Goal: Information Seeking & Learning: Learn about a topic

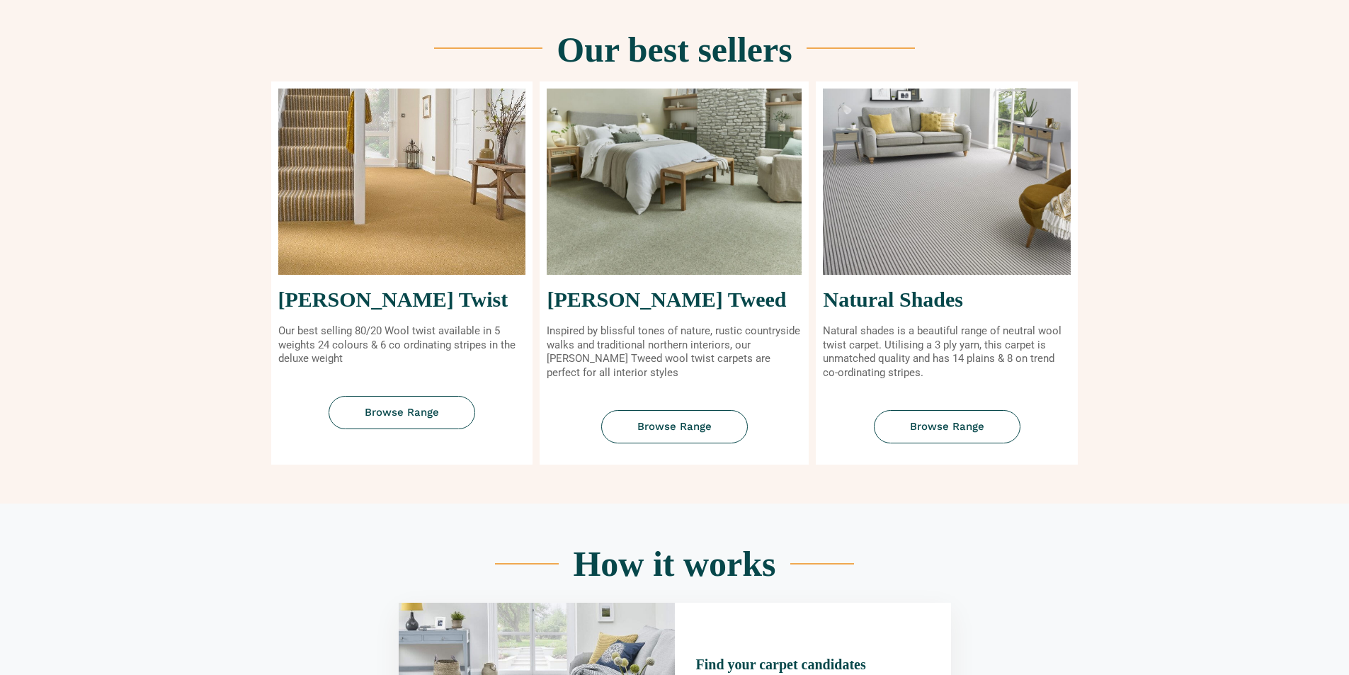
scroll to position [779, 0]
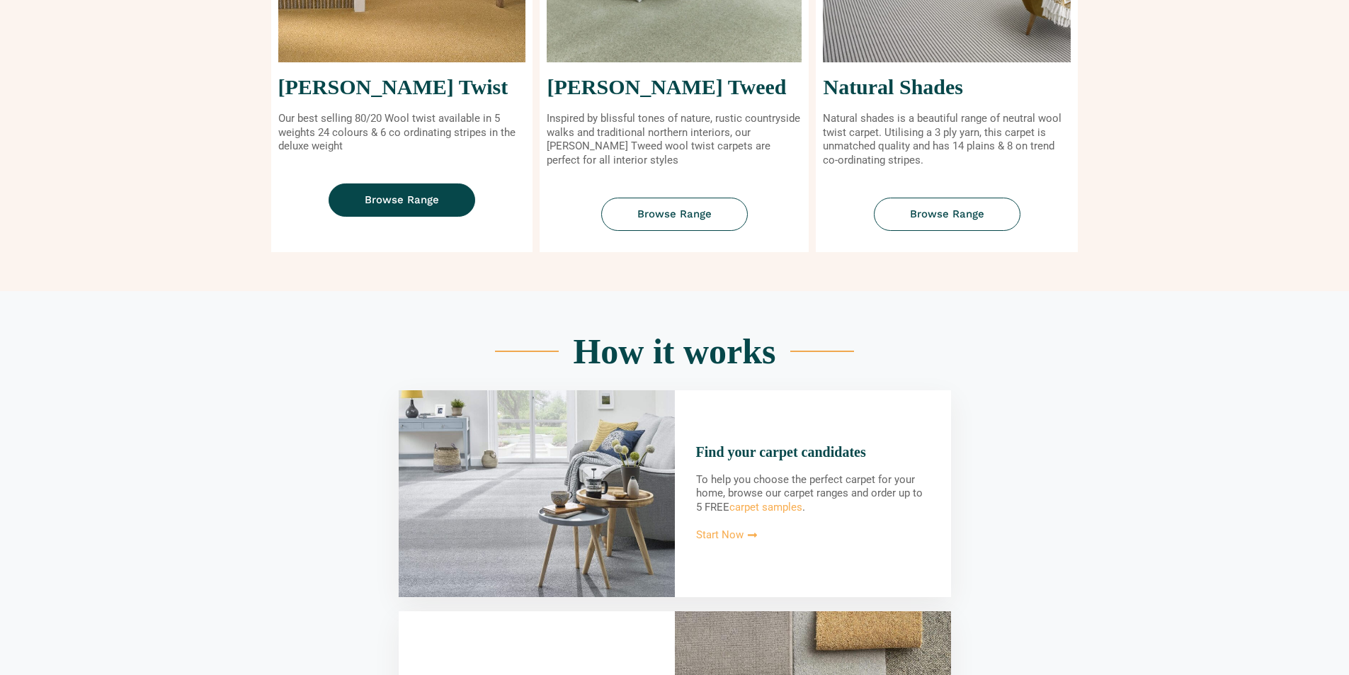
click at [397, 204] on span "Browse Range" at bounding box center [402, 200] width 74 height 11
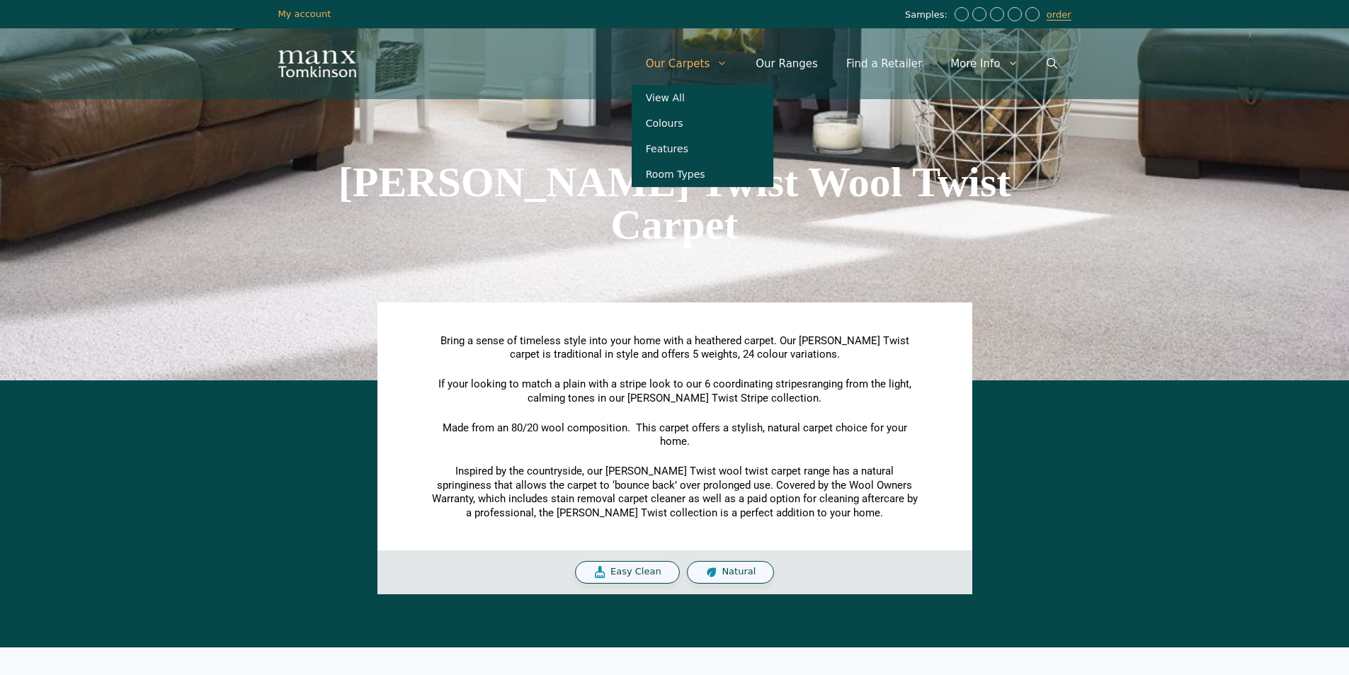
click at [701, 67] on link "Our Carpets" at bounding box center [687, 63] width 110 height 42
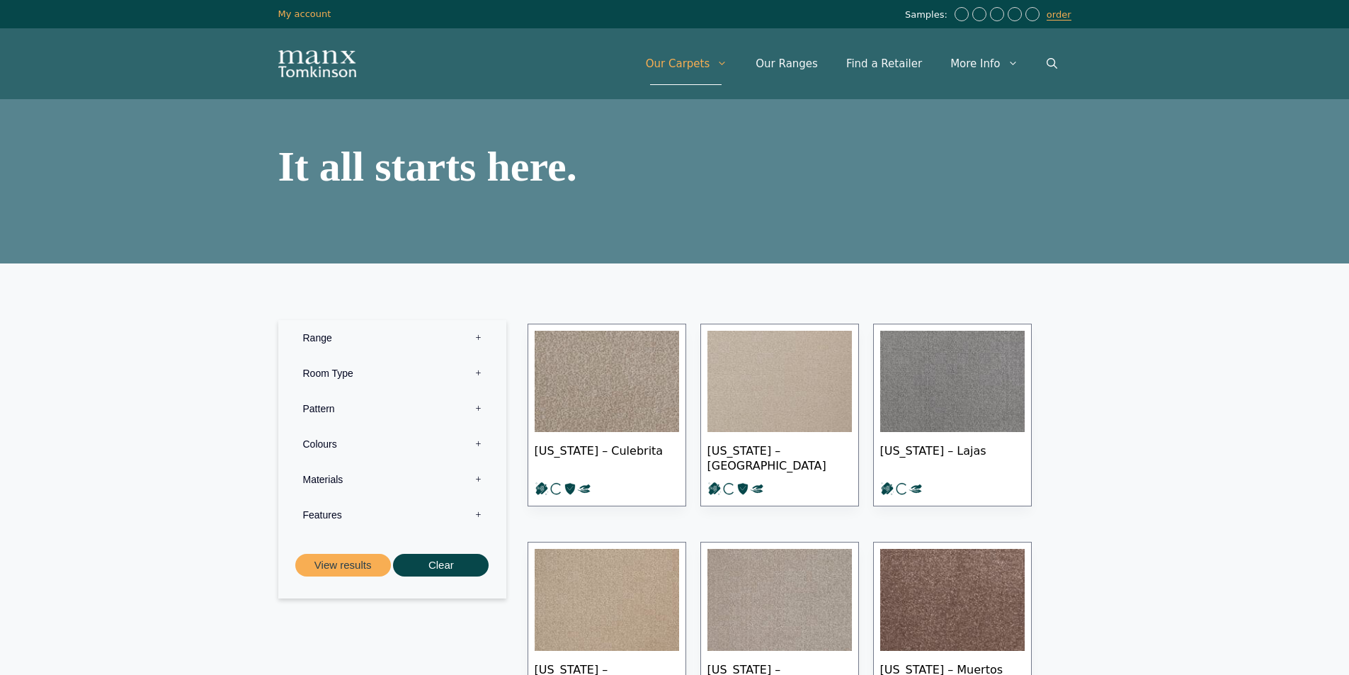
click at [311, 332] on label "Range 0" at bounding box center [392, 337] width 207 height 35
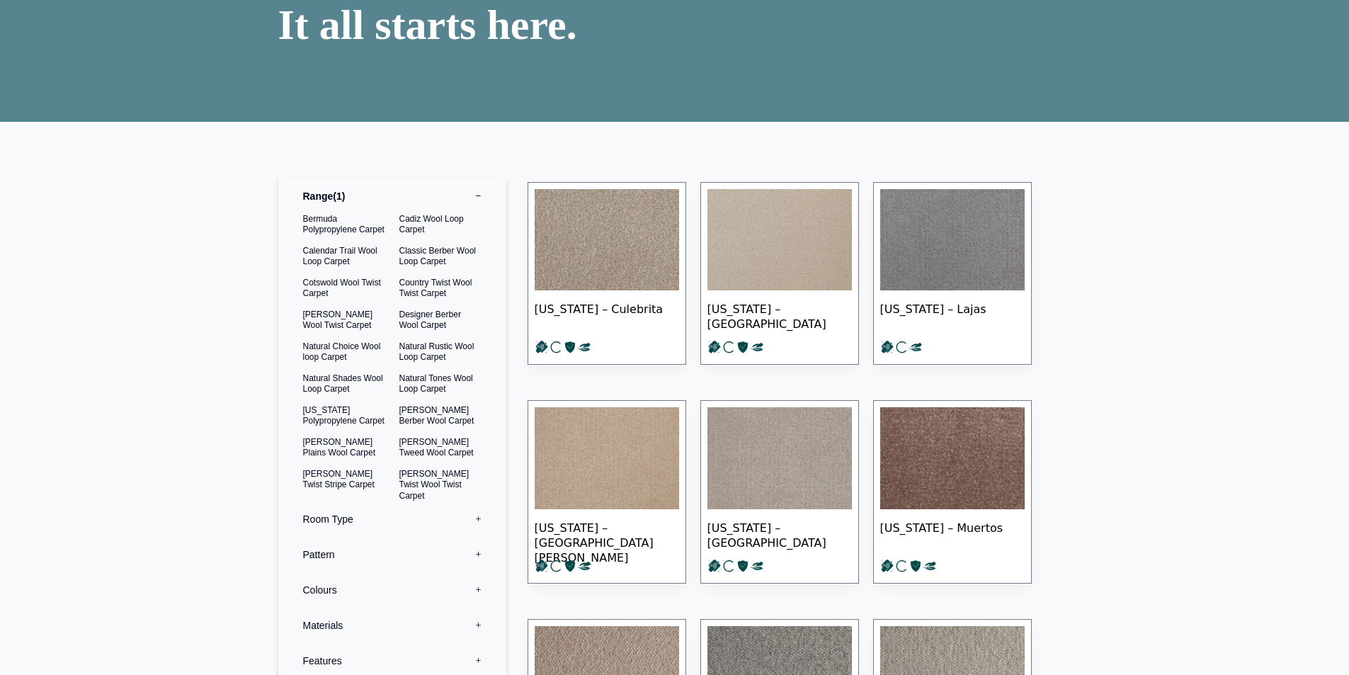
scroll to position [283, 0]
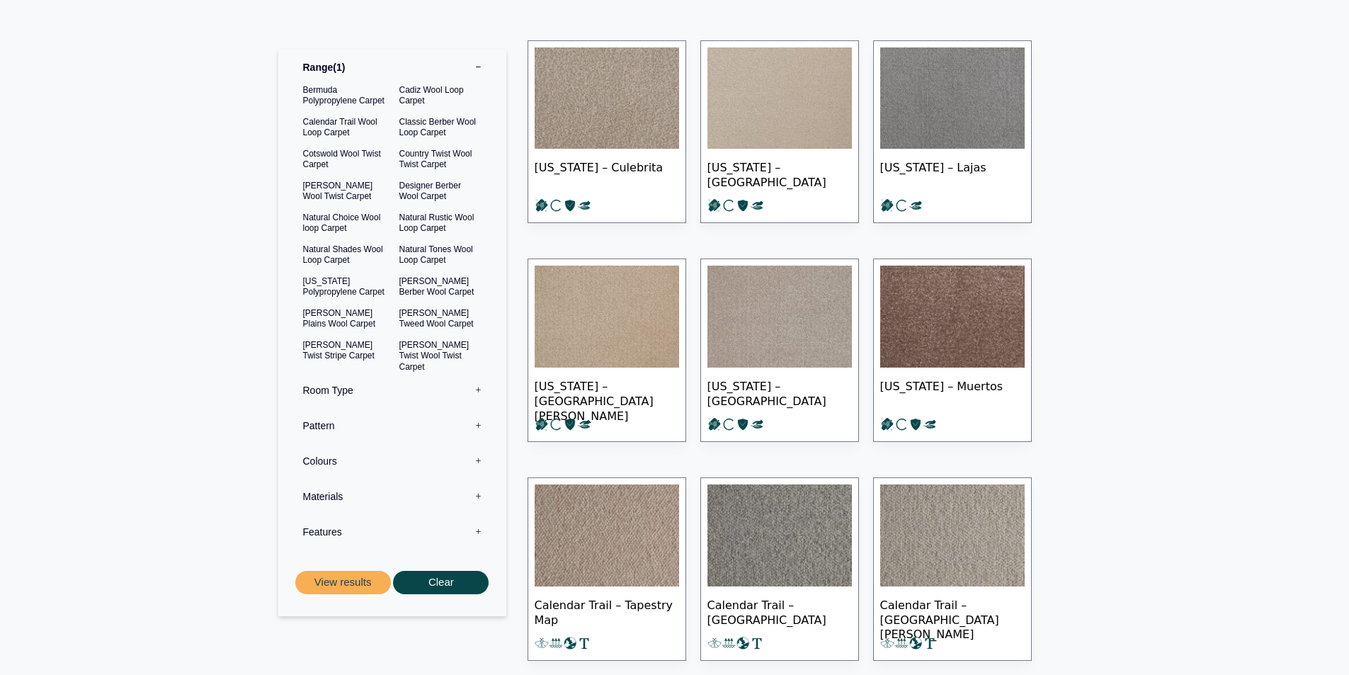
click at [321, 71] on label "Range 1" at bounding box center [392, 67] width 207 height 35
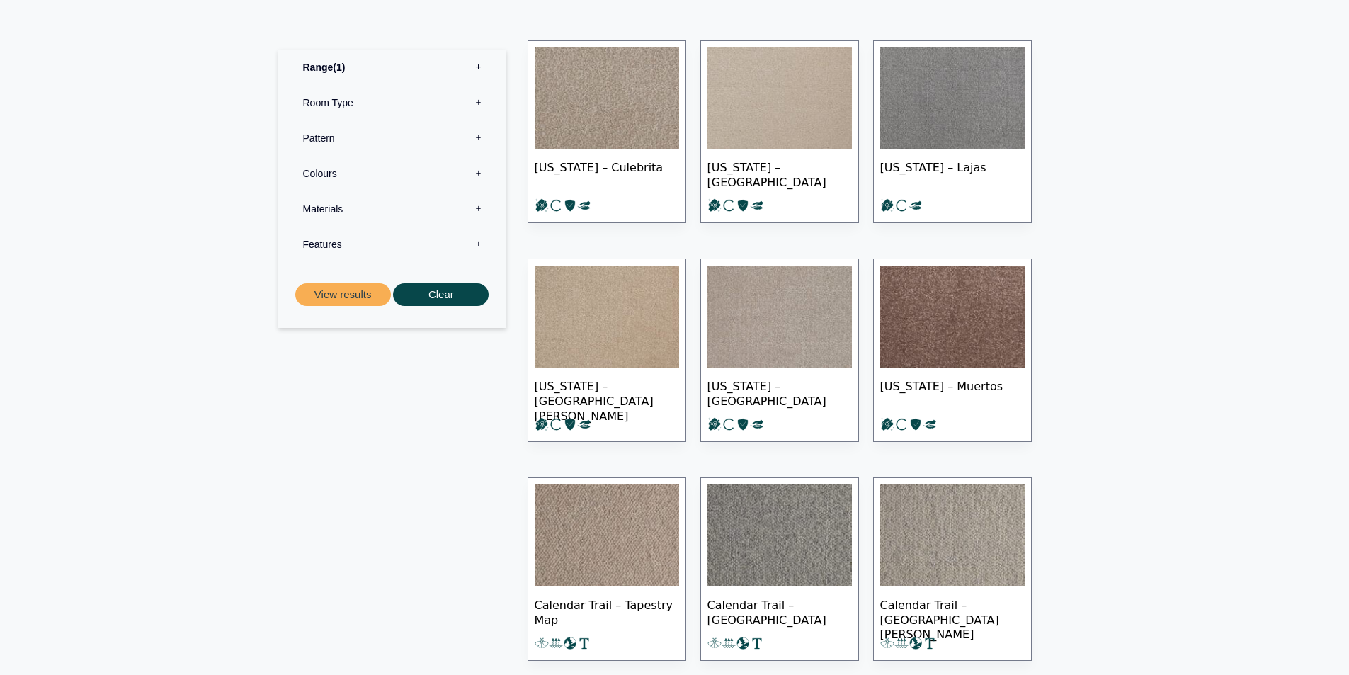
click at [335, 178] on label "Colours 0" at bounding box center [392, 173] width 207 height 35
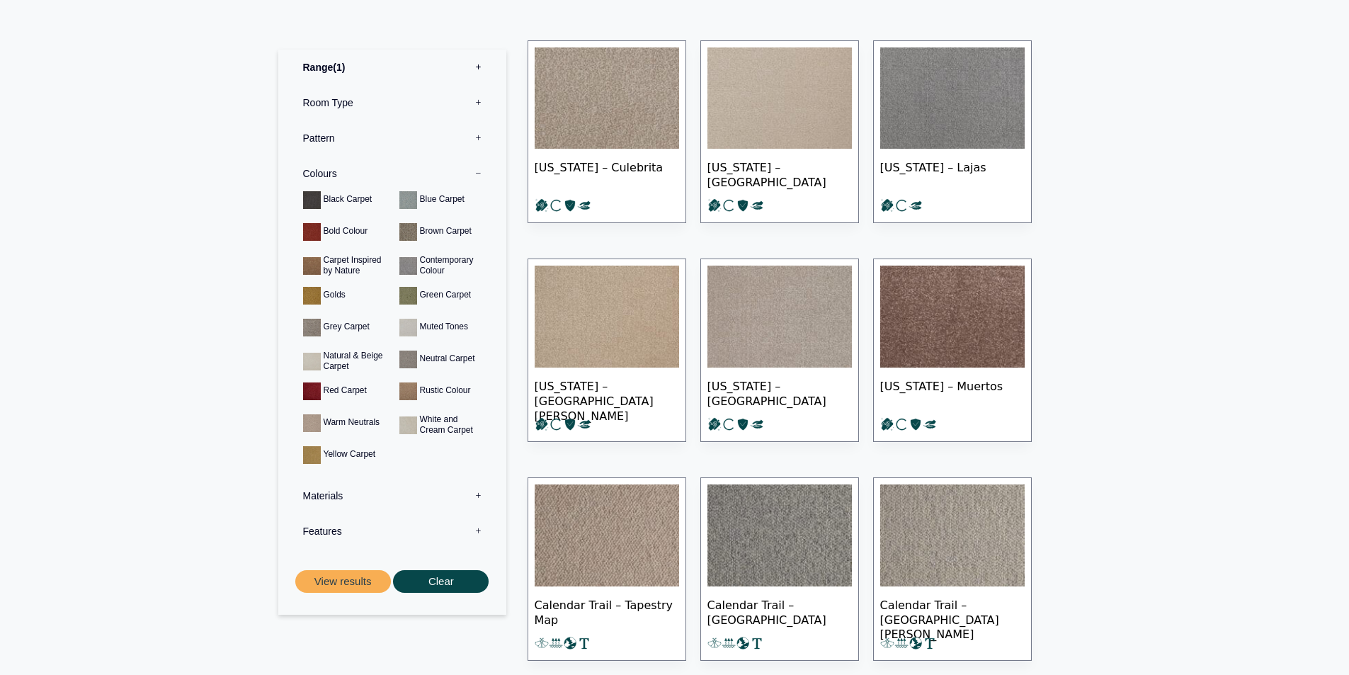
click at [317, 107] on label "Room Type 0" at bounding box center [392, 102] width 207 height 35
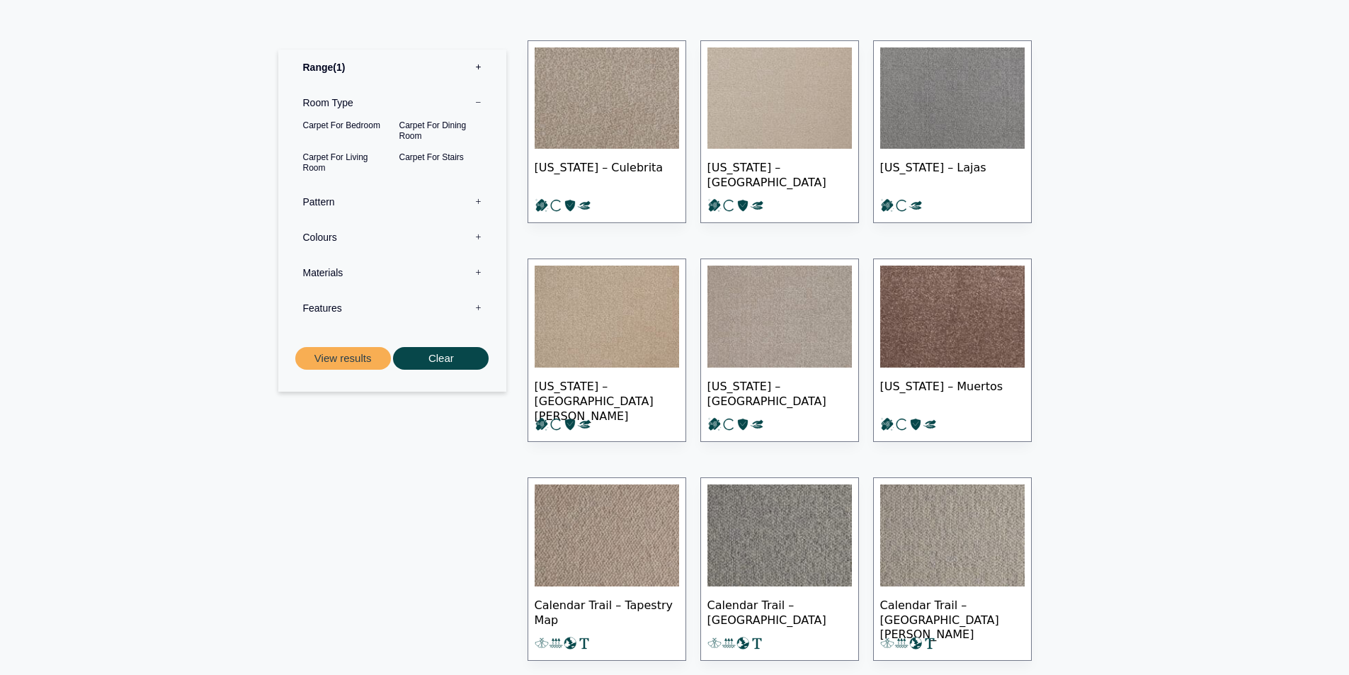
click at [328, 74] on label "Range 1" at bounding box center [392, 67] width 207 height 35
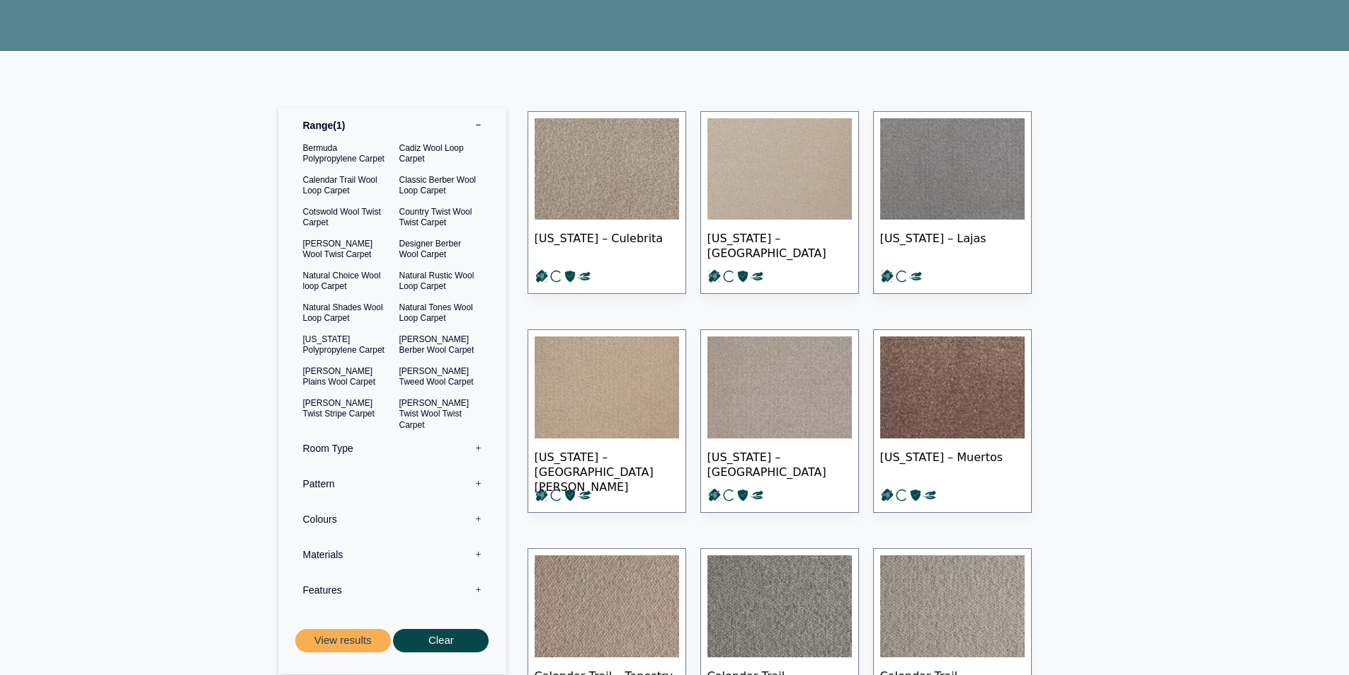
scroll to position [0, 0]
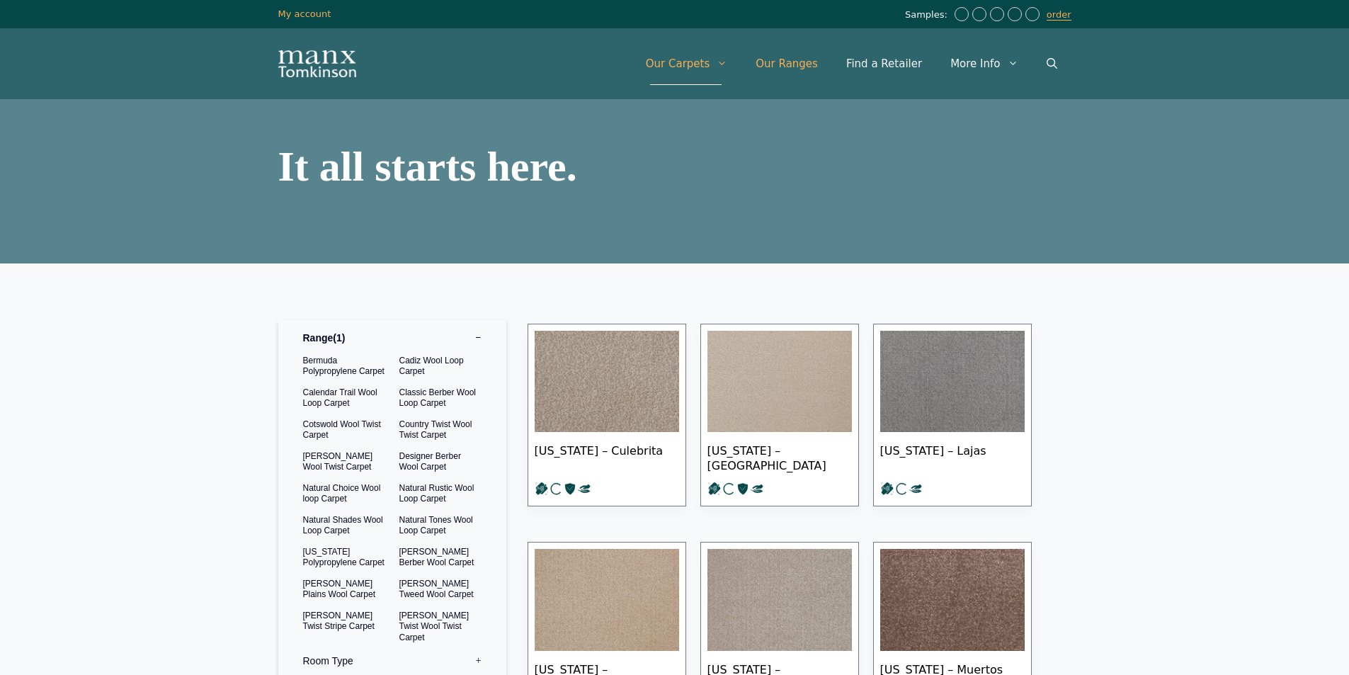
click at [802, 67] on link "Our Ranges" at bounding box center [787, 63] width 91 height 42
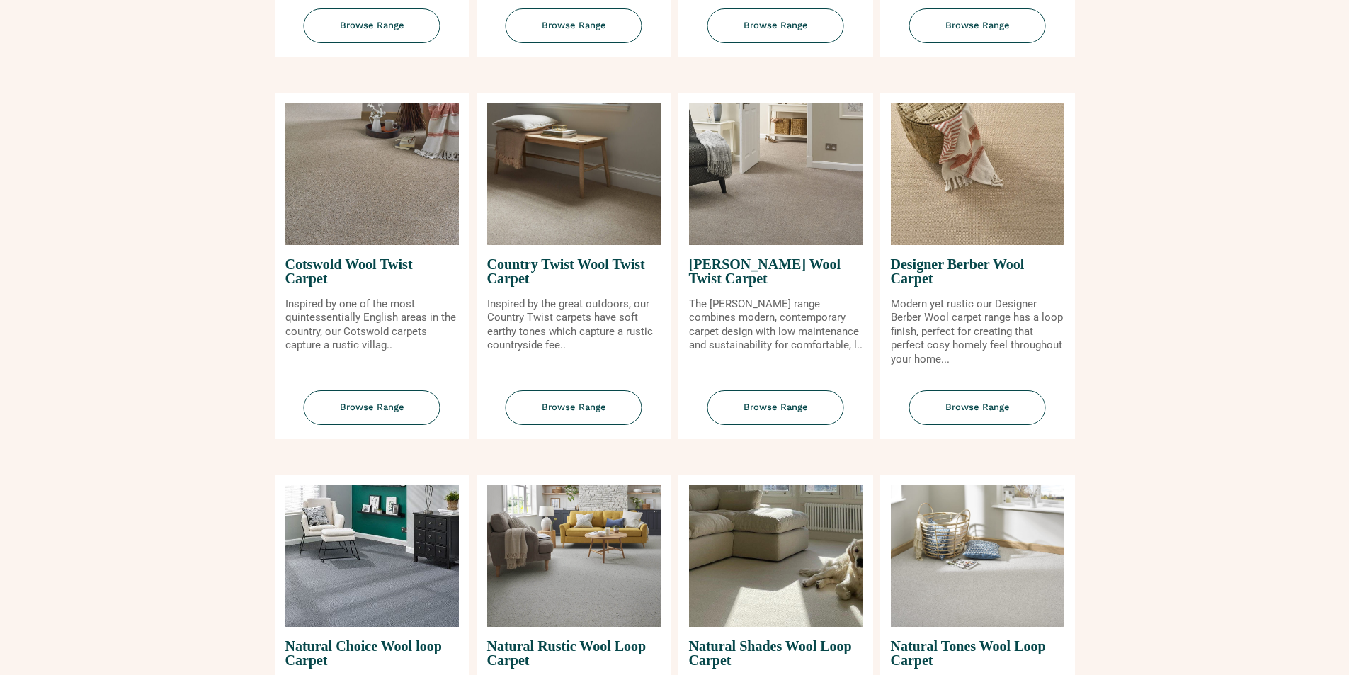
scroll to position [708, 0]
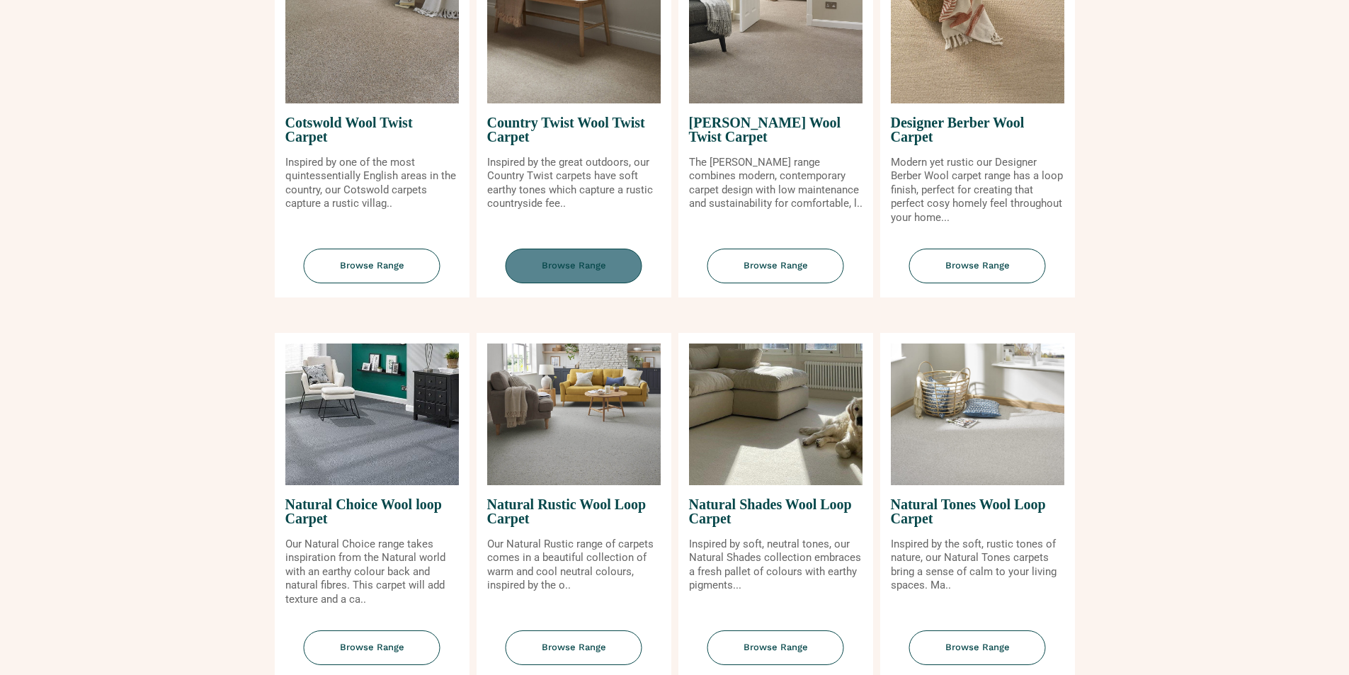
click at [589, 256] on span "Browse Range" at bounding box center [574, 266] width 137 height 35
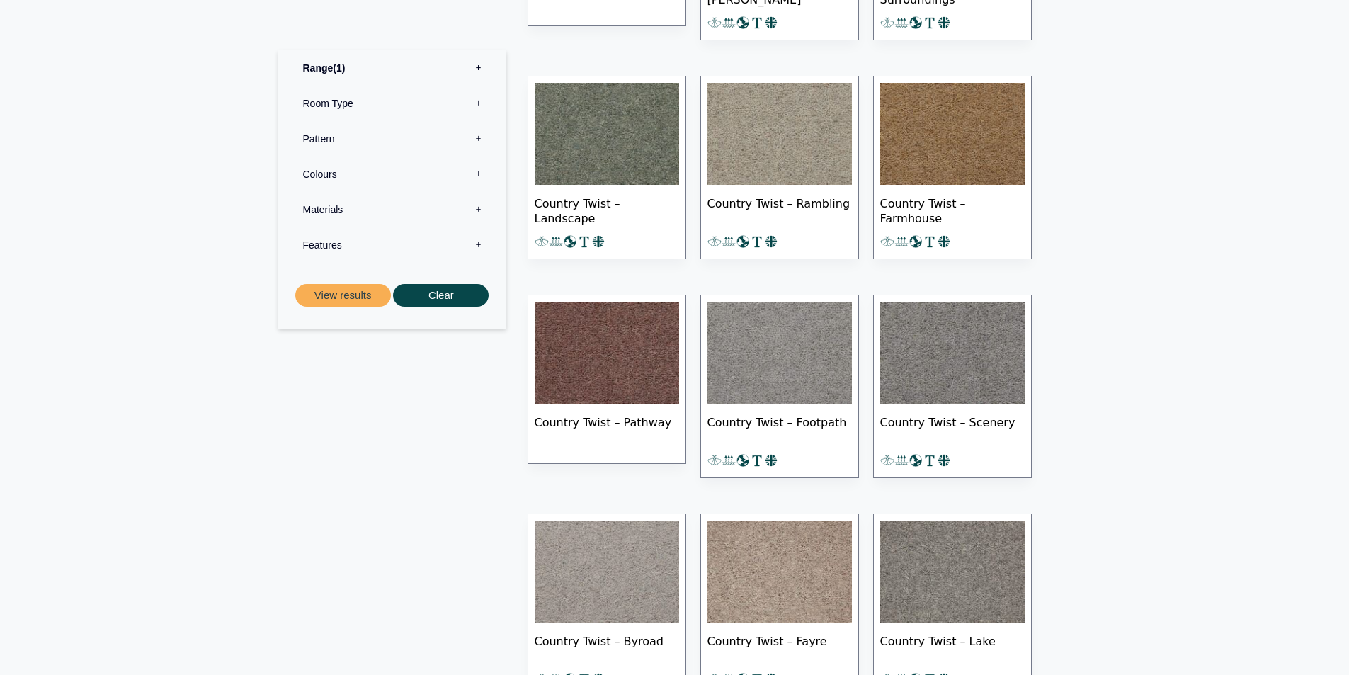
scroll to position [354, 0]
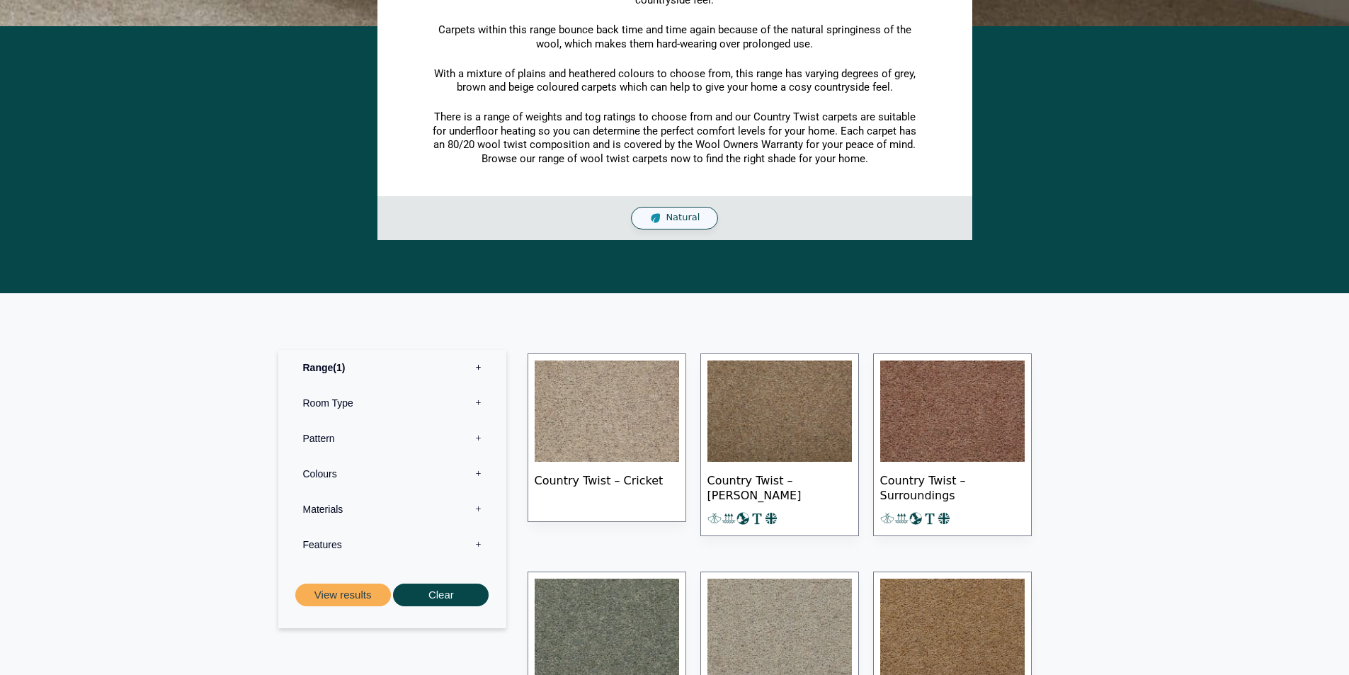
click at [336, 478] on label "Colours 0" at bounding box center [392, 473] width 207 height 35
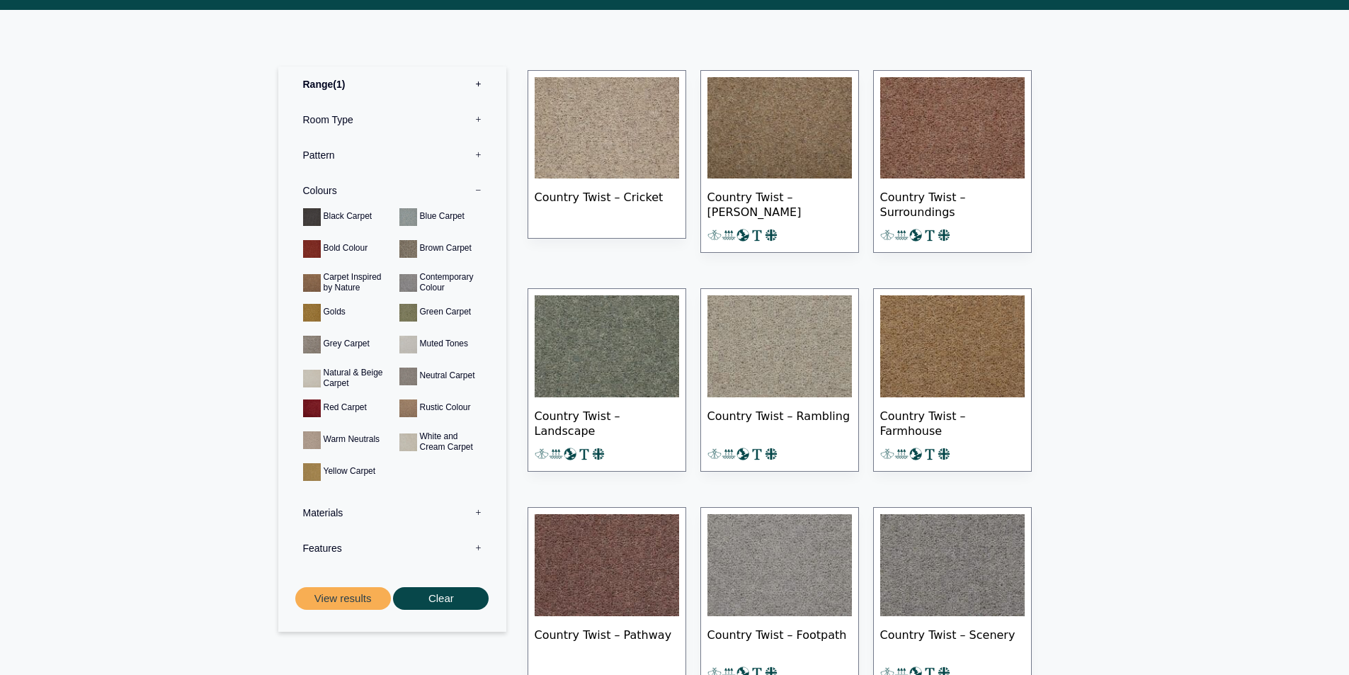
scroll to position [708, 0]
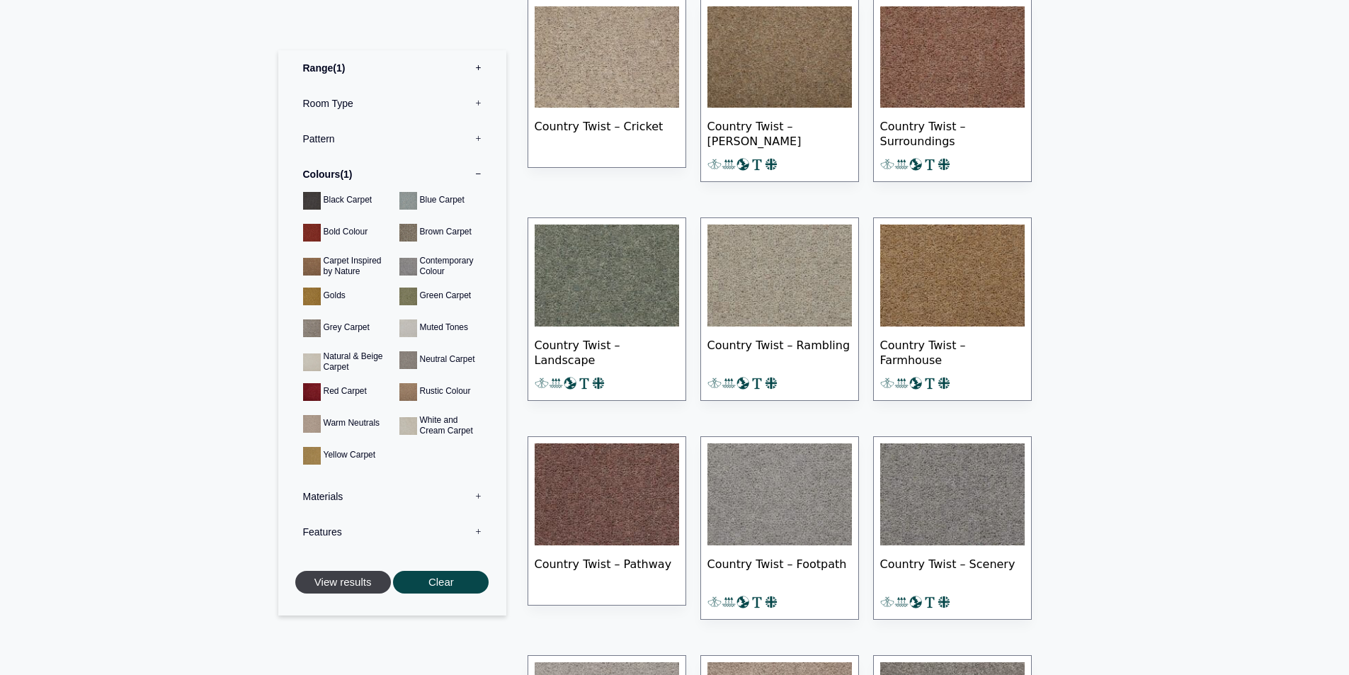
click at [321, 587] on button "View results" at bounding box center [343, 581] width 96 height 23
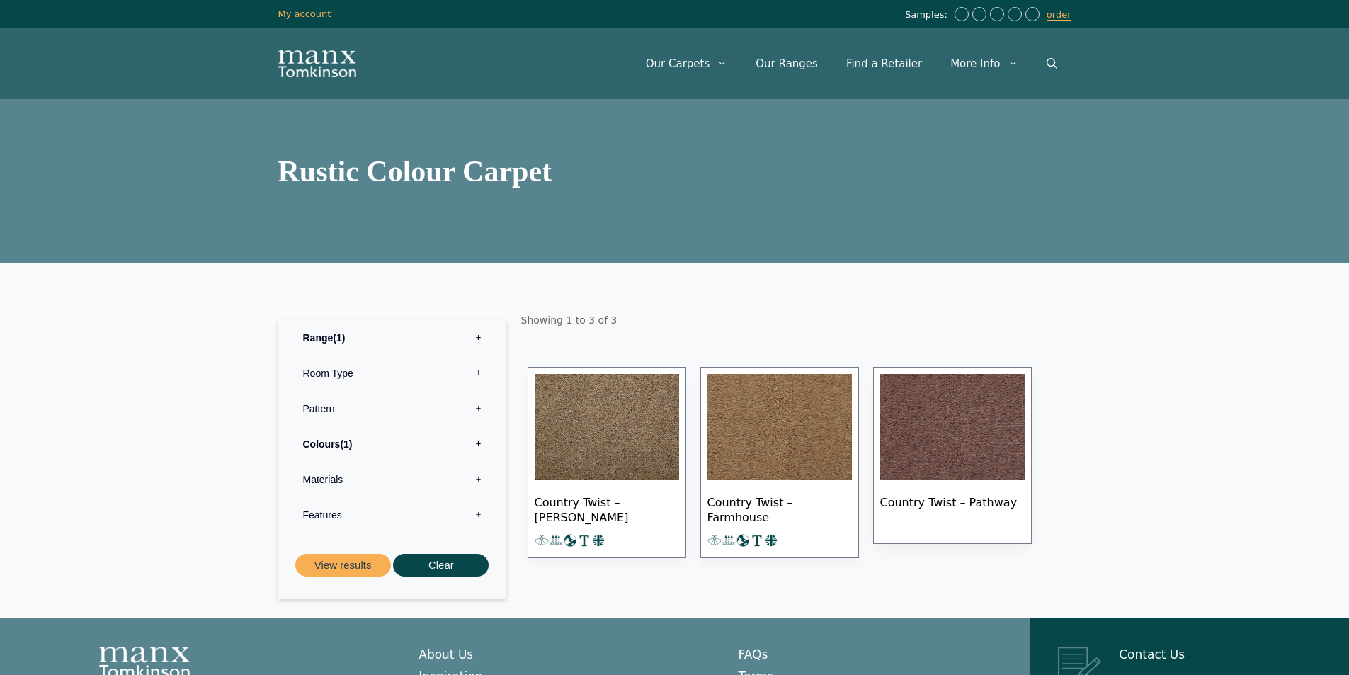
scroll to position [175, 0]
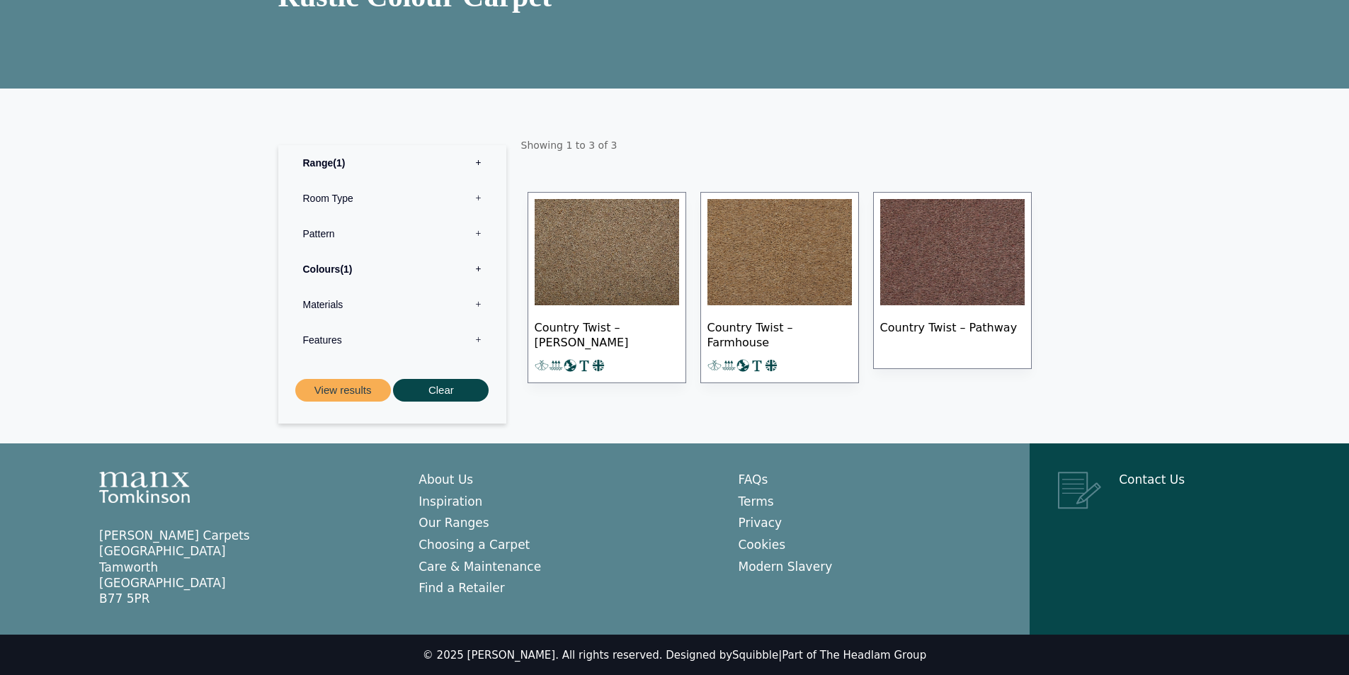
click at [787, 276] on img at bounding box center [780, 252] width 144 height 106
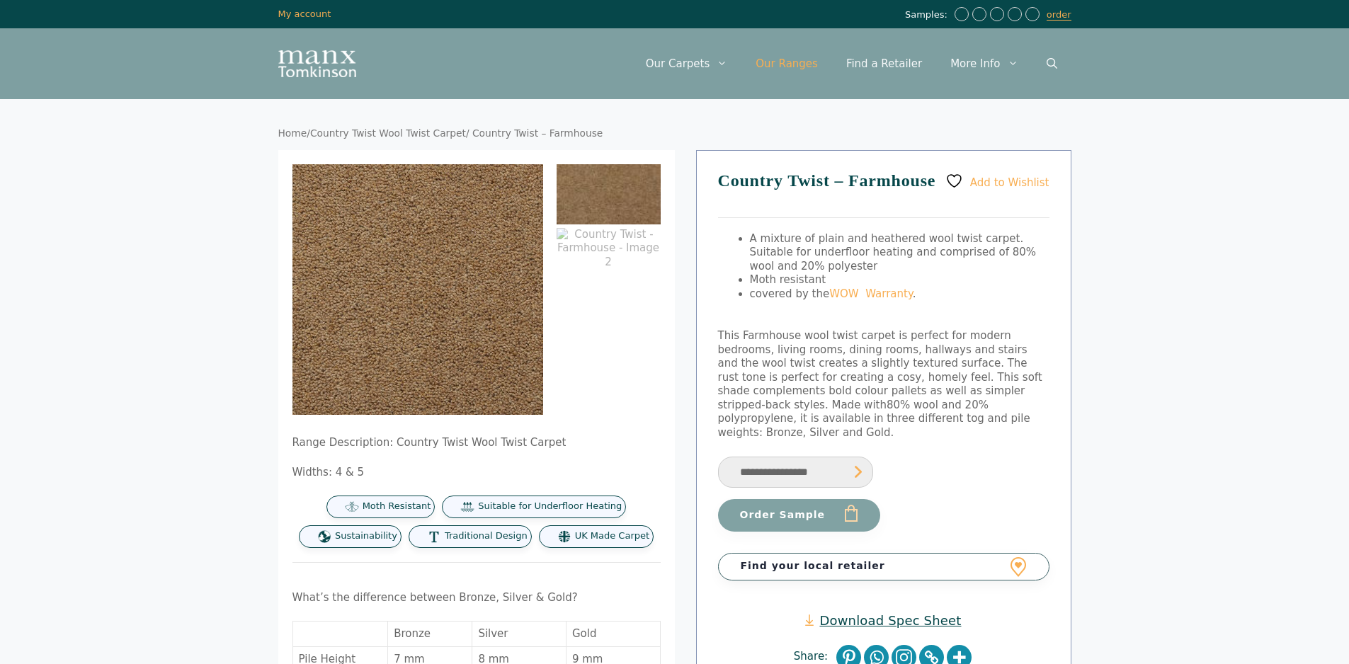
click at [802, 62] on link "Our Ranges" at bounding box center [787, 63] width 91 height 42
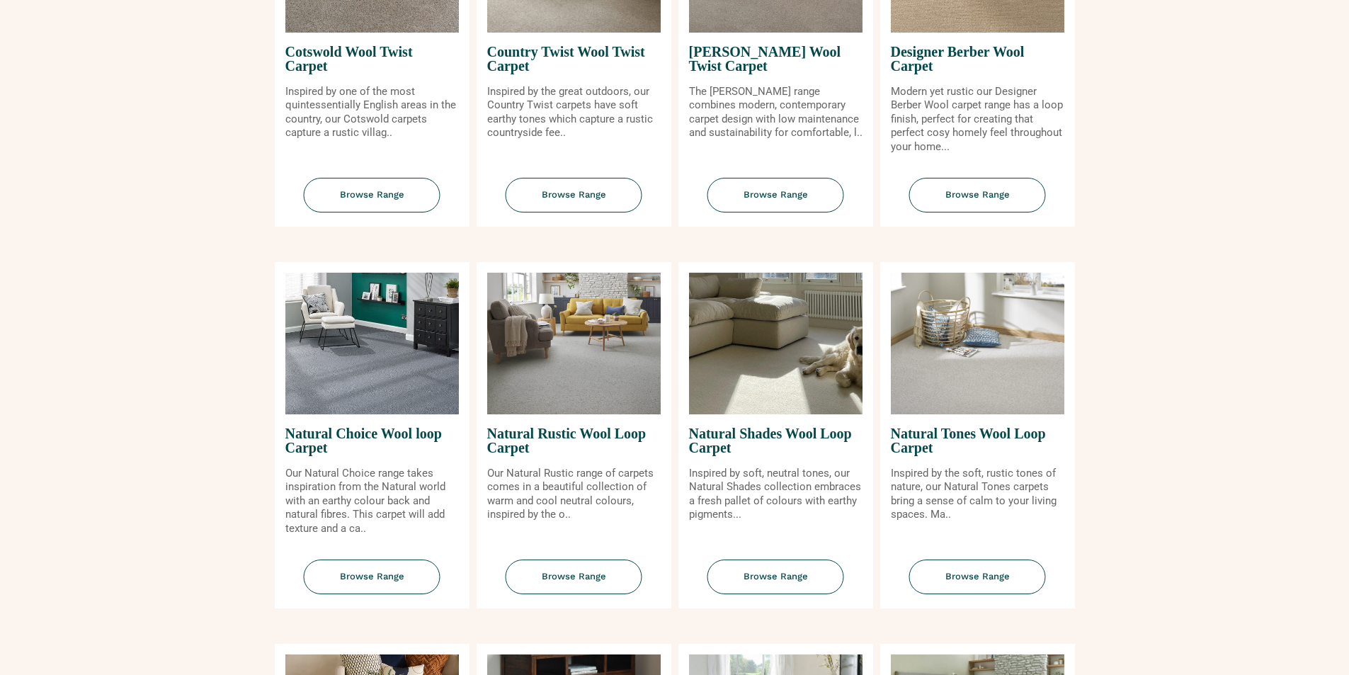
scroll to position [1133, 0]
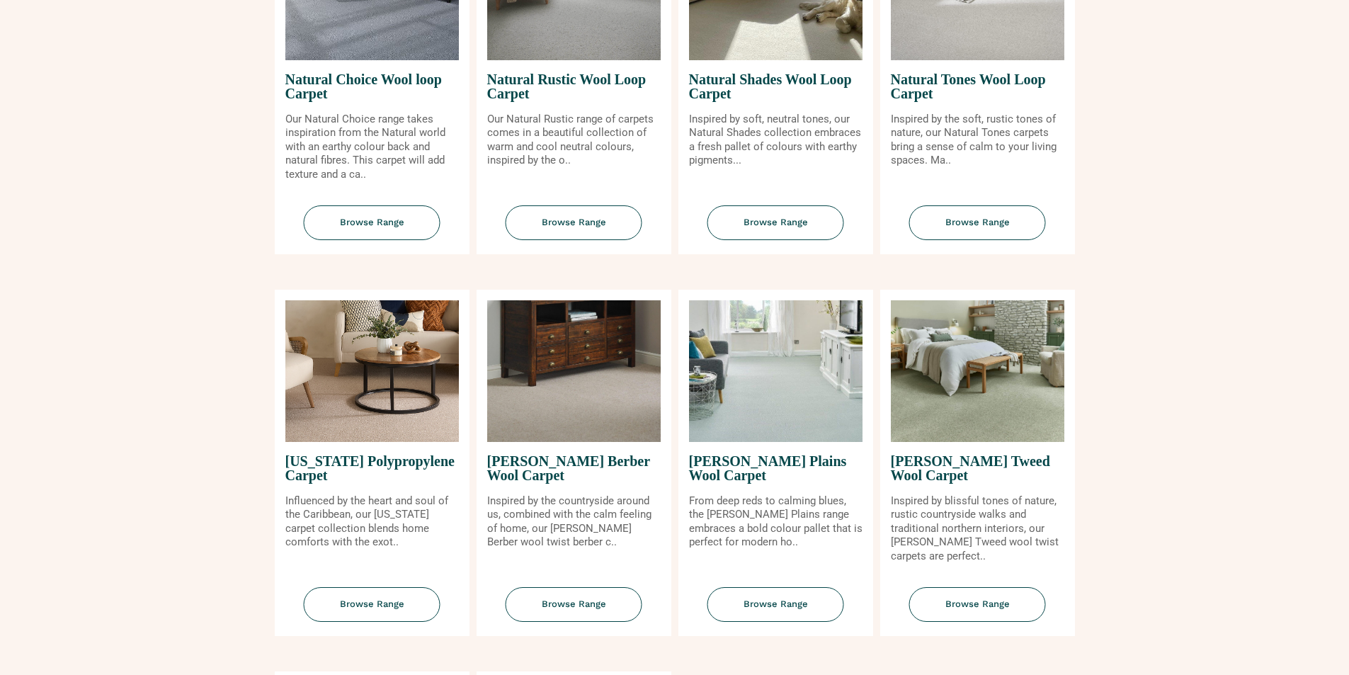
click at [555, 465] on span "[PERSON_NAME] Berber Wool Carpet" at bounding box center [574, 468] width 174 height 52
click at [567, 606] on span "Browse Range" at bounding box center [574, 604] width 137 height 35
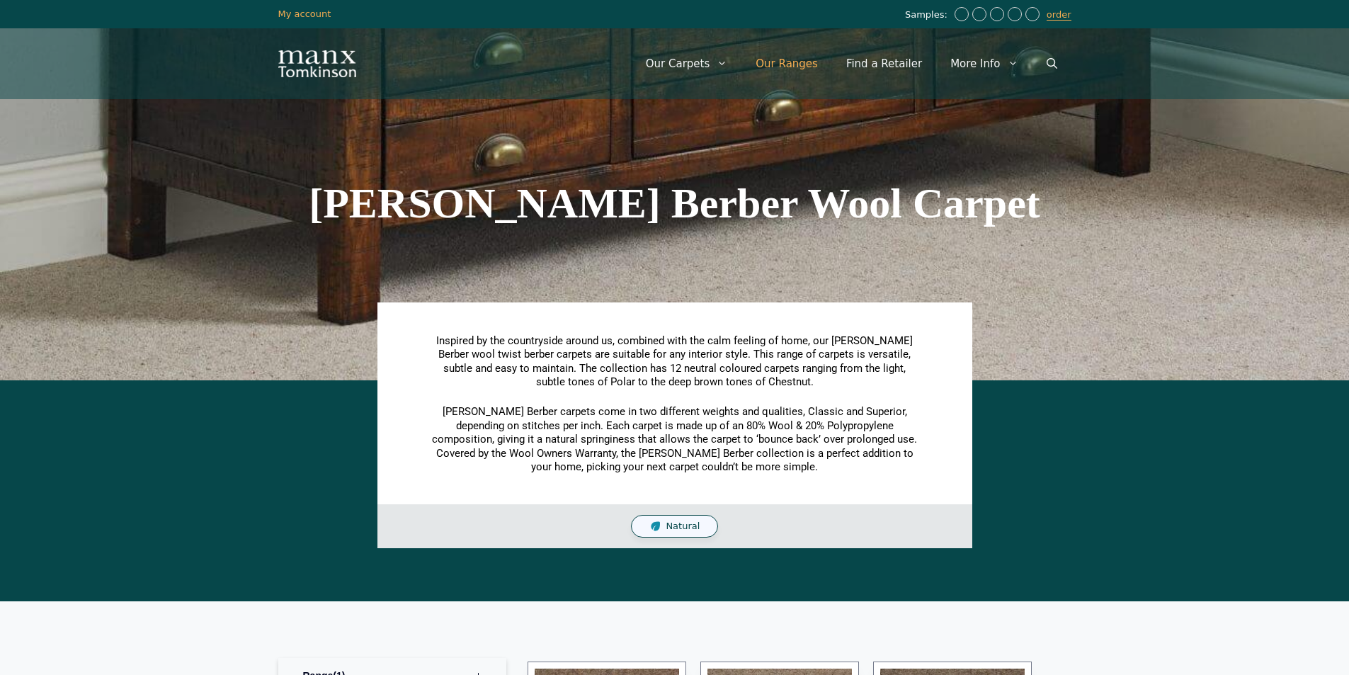
click at [822, 59] on link "Our Ranges" at bounding box center [787, 63] width 91 height 42
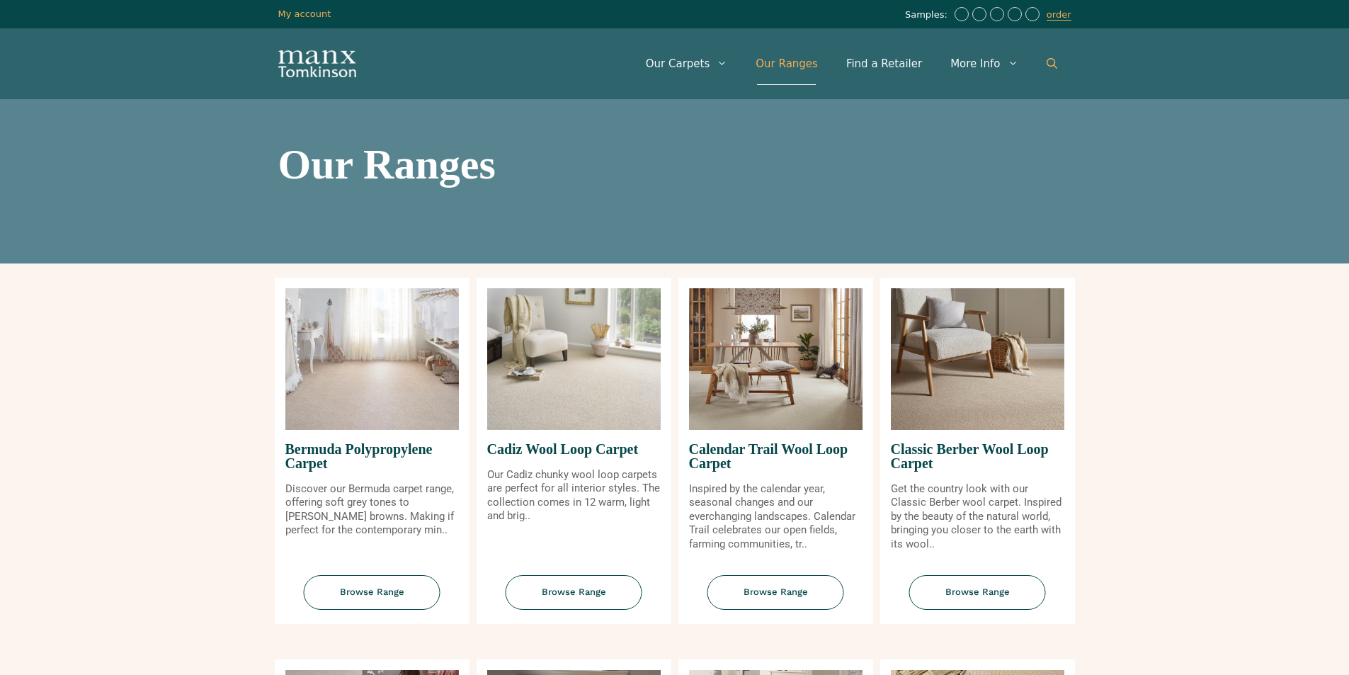
click at [1055, 62] on icon "Open Search Bar" at bounding box center [1052, 63] width 11 height 11
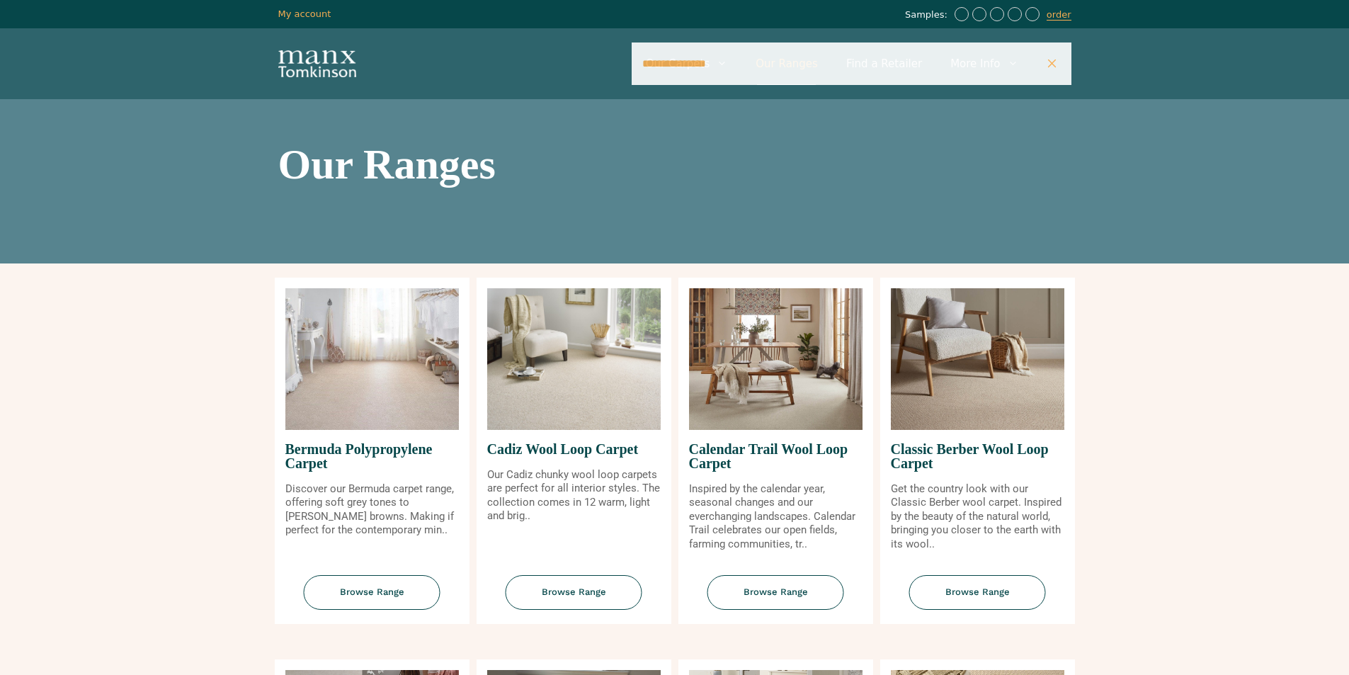
type input "**********"
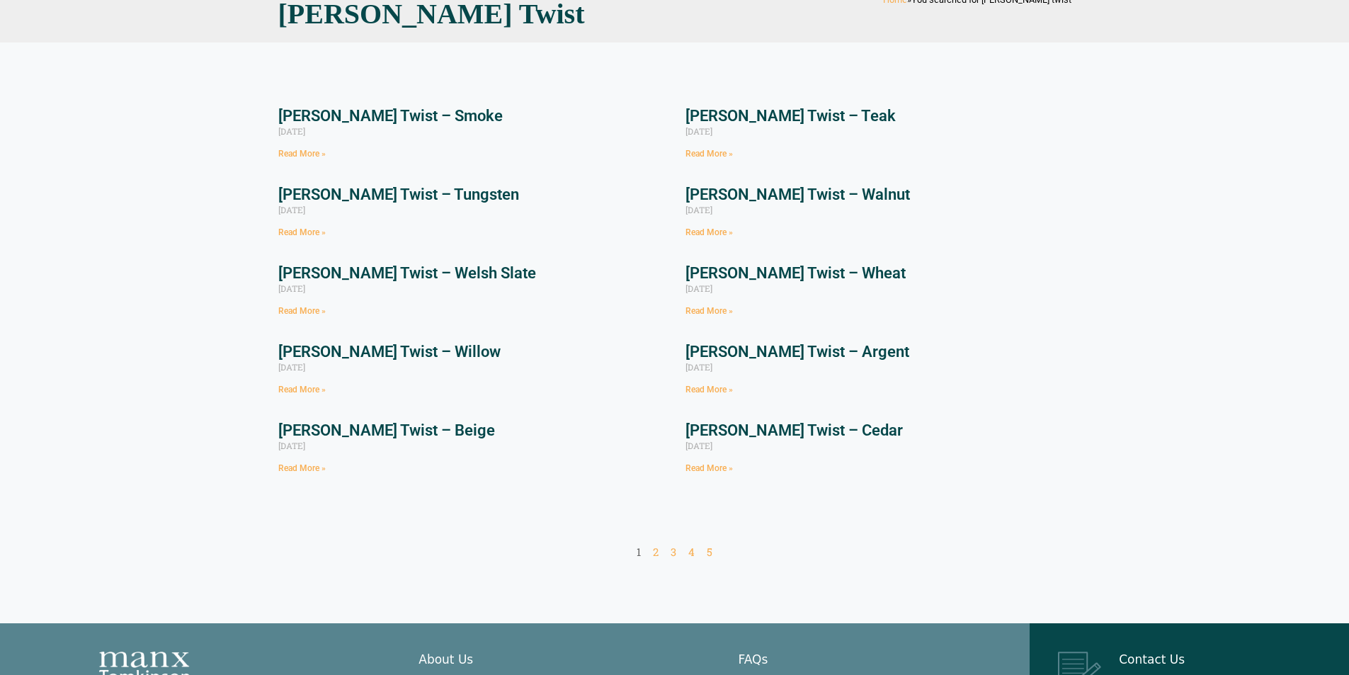
scroll to position [212, 0]
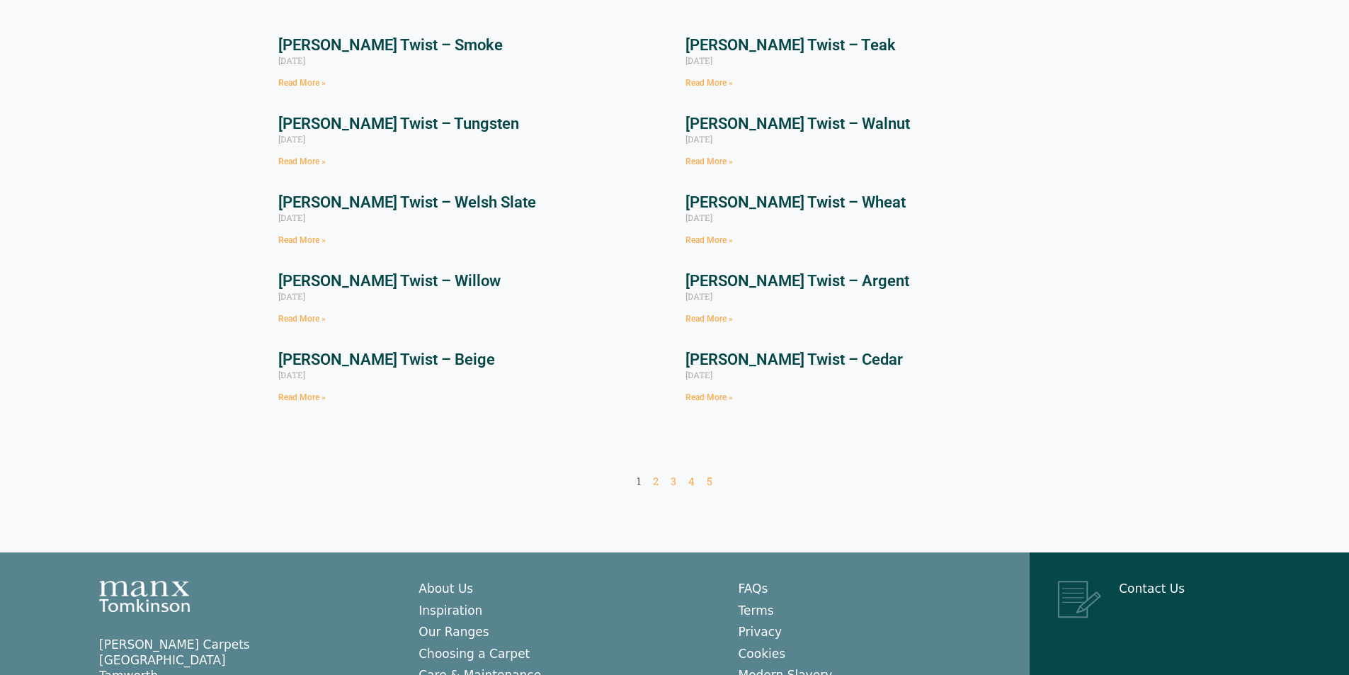
click at [660, 481] on nav "Page 1 Page 2 Page 3 Page 4 Page 5" at bounding box center [674, 482] width 793 height 14
click at [656, 487] on link "Page 2" at bounding box center [656, 481] width 6 height 14
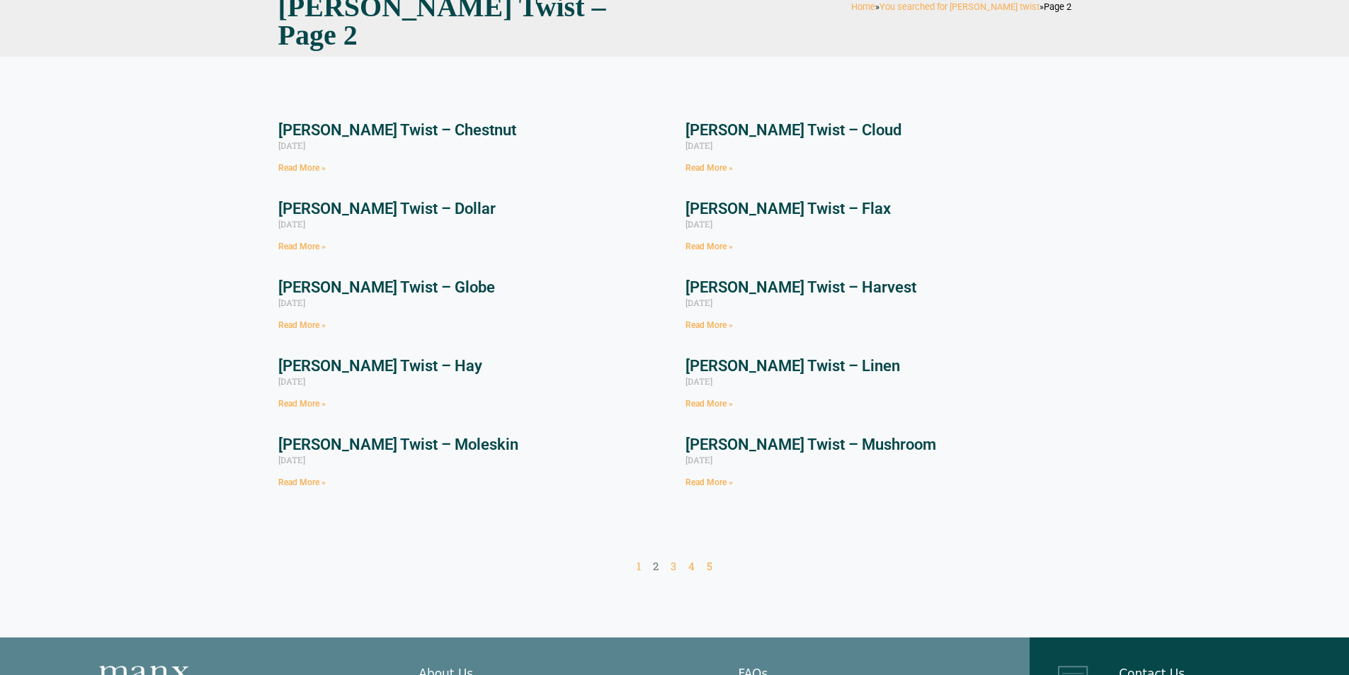
scroll to position [212, 0]
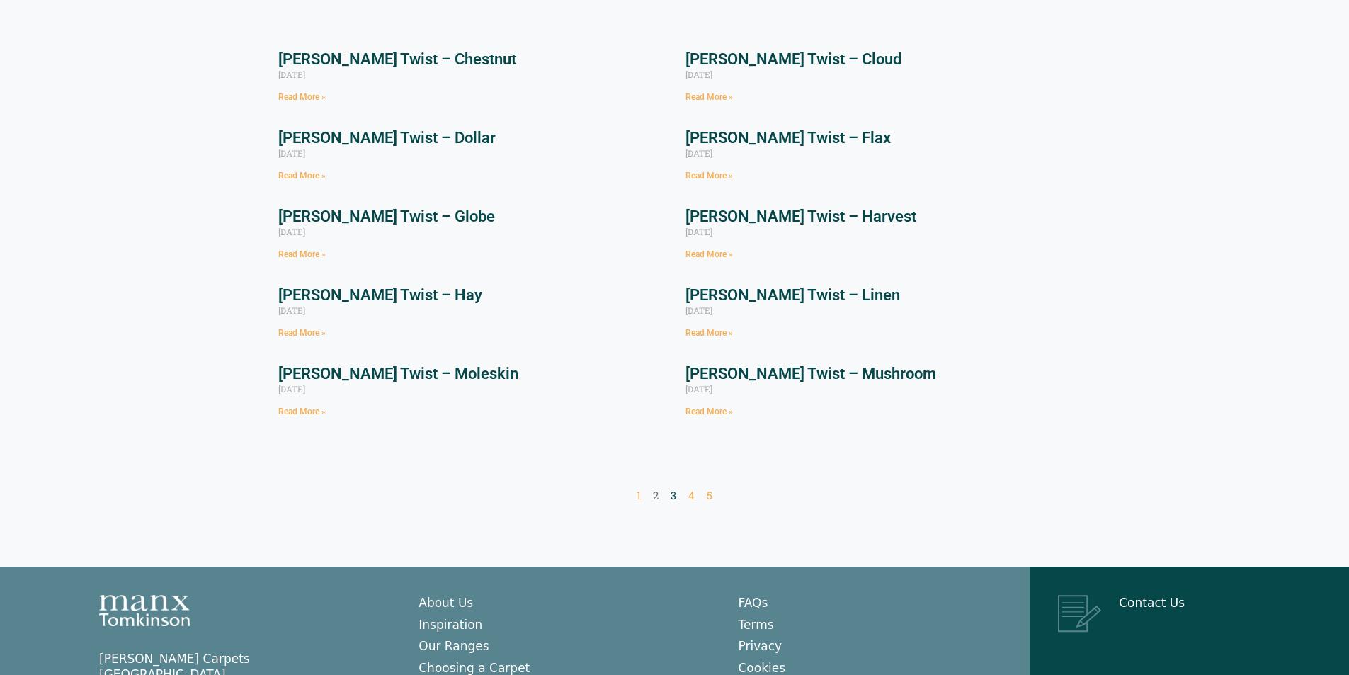
click at [671, 488] on link "Page 3" at bounding box center [674, 495] width 6 height 14
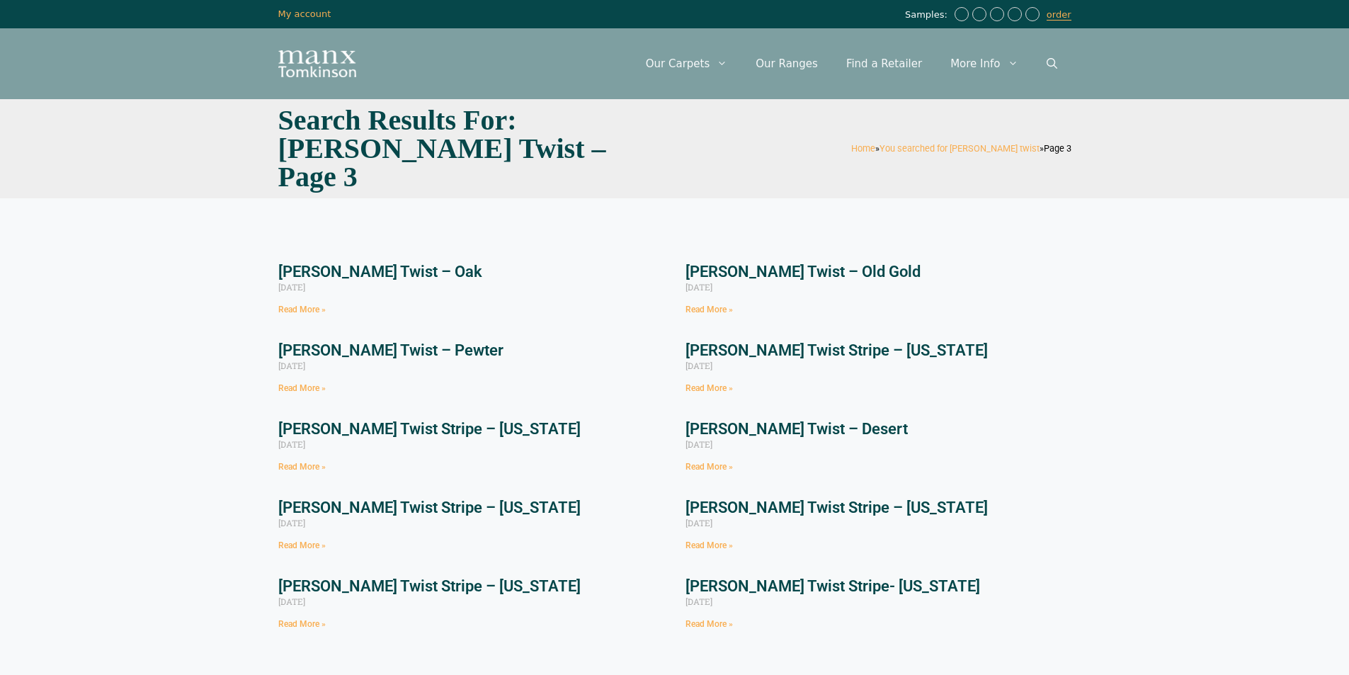
click at [316, 263] on link "[PERSON_NAME] Twist – Oak" at bounding box center [380, 272] width 204 height 18
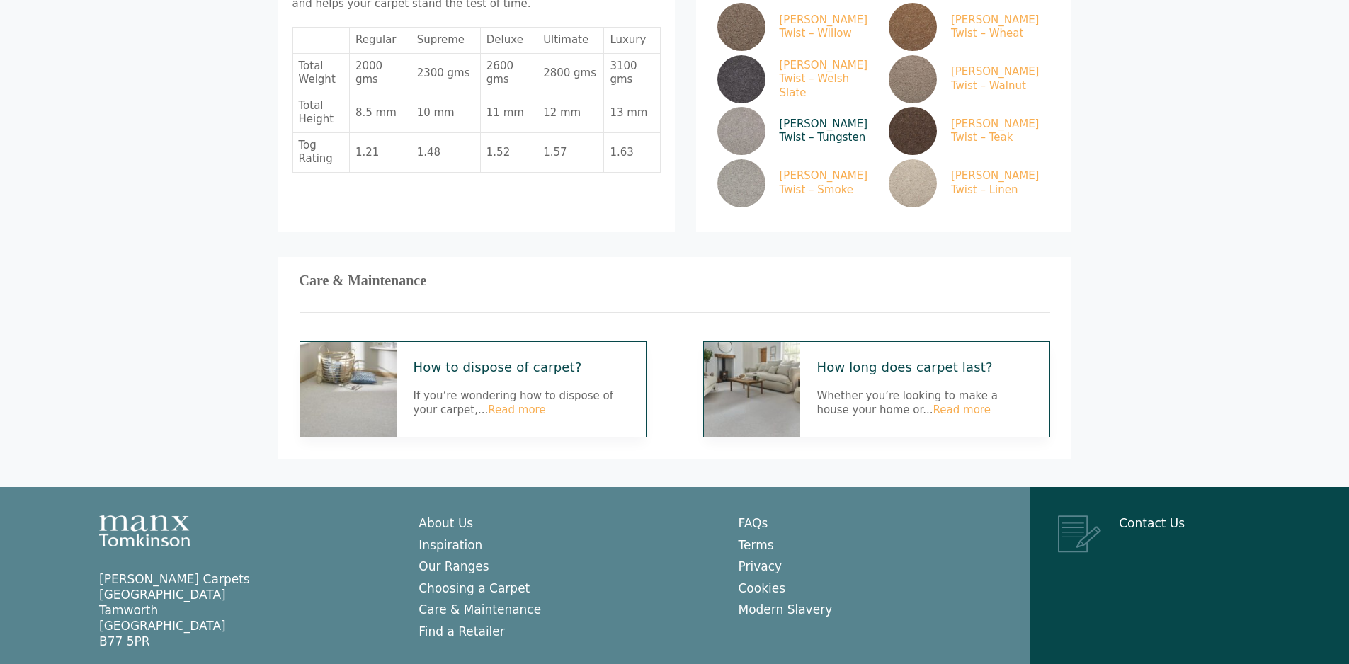
scroll to position [730, 0]
